Goal: Feedback & Contribution: Leave review/rating

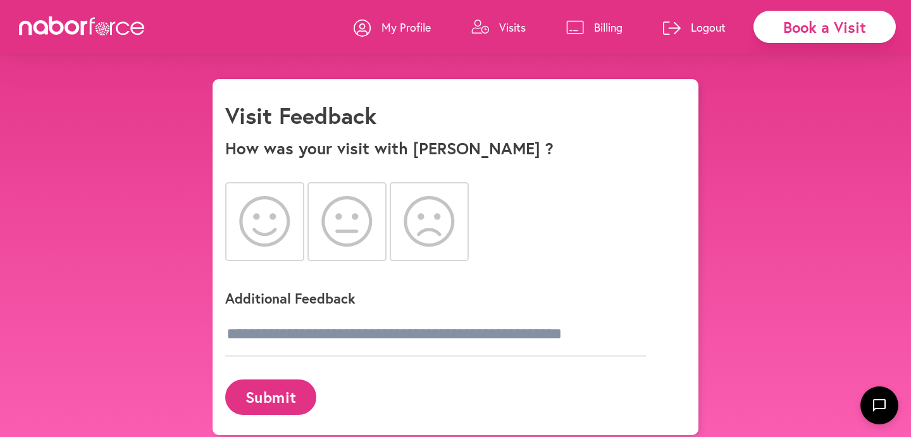
click at [264, 218] on icon at bounding box center [264, 221] width 51 height 51
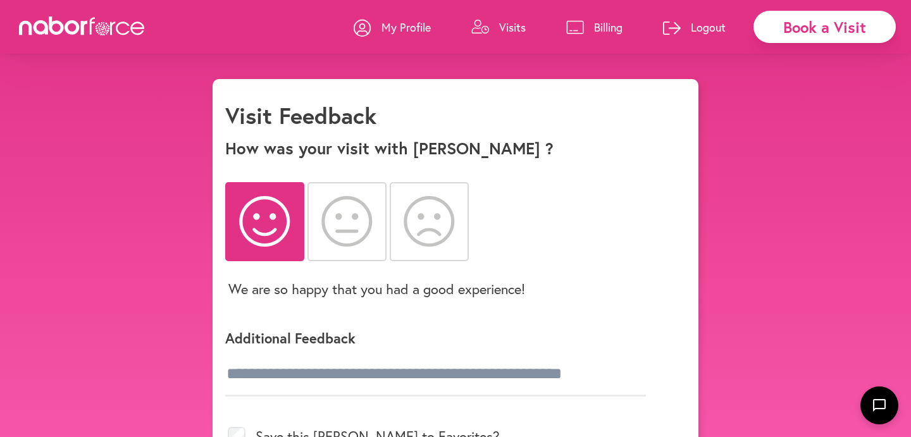
click at [808, 273] on div "close Book a Visit My Profile Visits Billing Logout close Visit Feedback How wa…" at bounding box center [455, 355] width 911 height 552
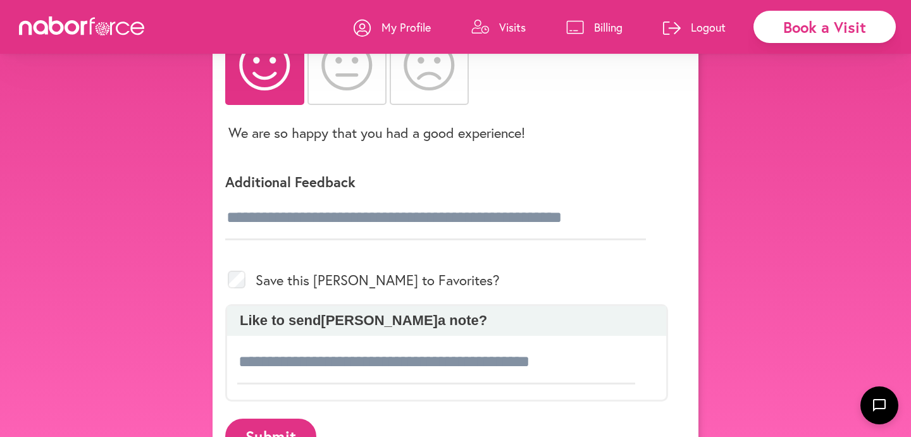
scroll to position [177, 0]
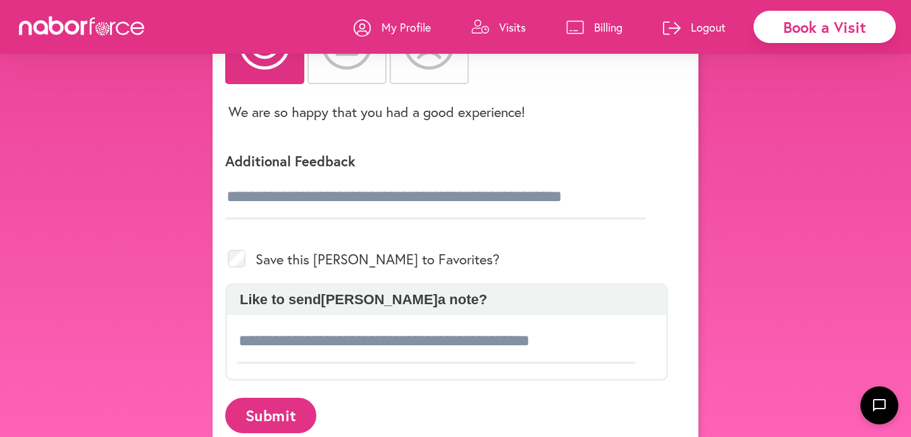
click at [787, 247] on div "close Book a Visit My Profile Visits Billing Logout close Visit Feedback How wa…" at bounding box center [455, 178] width 911 height 552
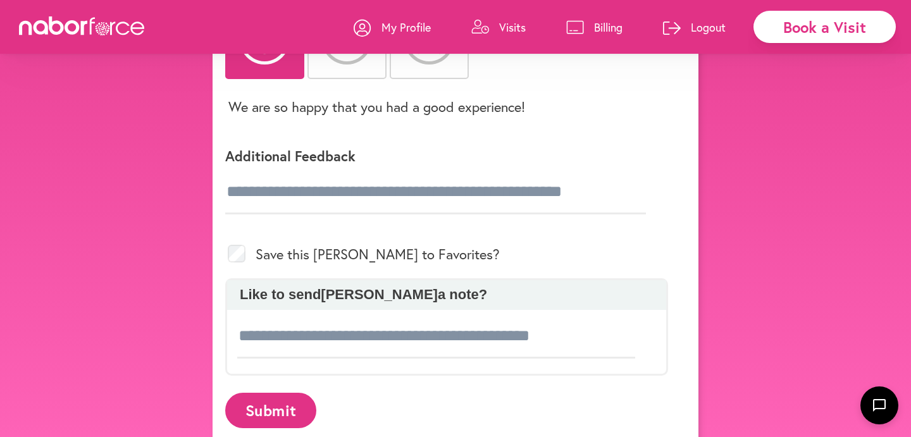
scroll to position [180, 0]
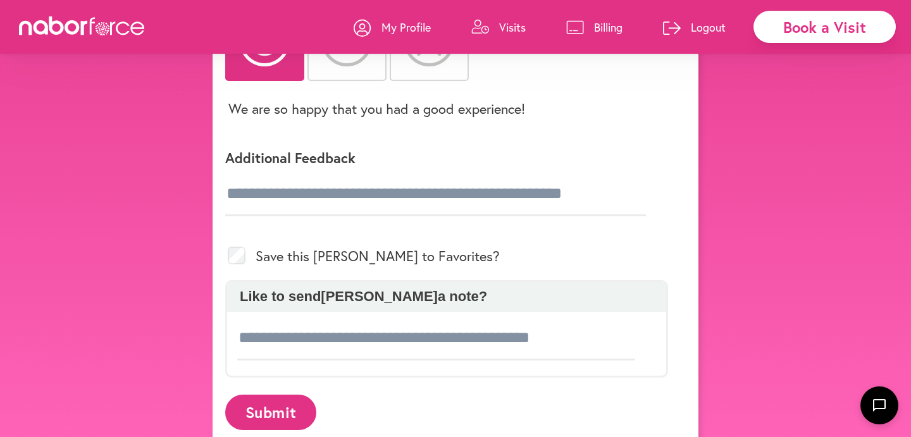
click at [287, 156] on p "Additional Feedback" at bounding box center [446, 158] width 443 height 18
click at [309, 197] on input "text" at bounding box center [435, 194] width 421 height 44
click at [225, 191] on input "text" at bounding box center [435, 194] width 421 height 44
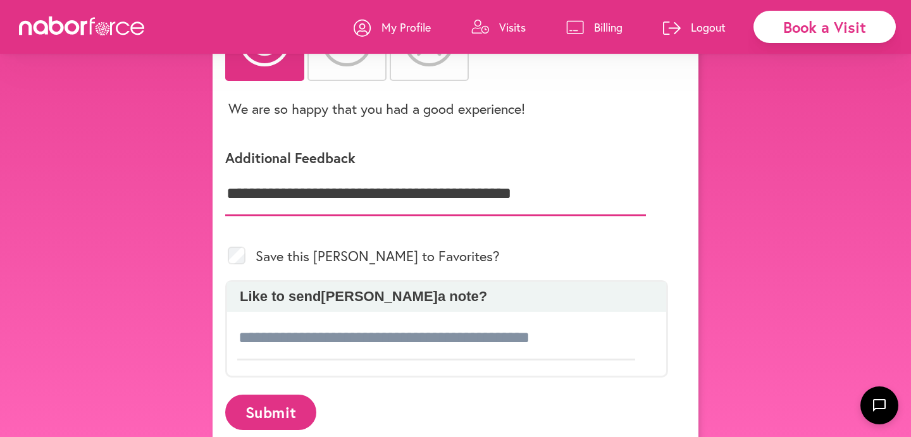
type input "**********"
click at [275, 411] on button "Submit" at bounding box center [270, 412] width 91 height 35
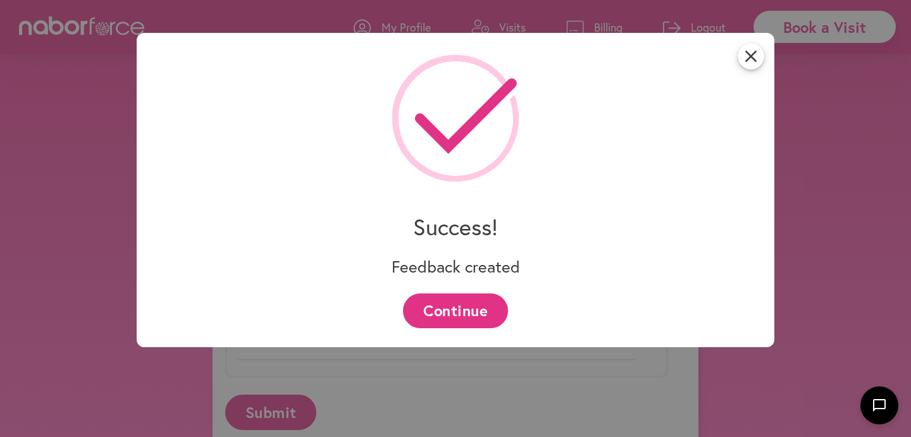
click at [450, 311] on button "Continue" at bounding box center [455, 311] width 104 height 35
